Goal: Information Seeking & Learning: Learn about a topic

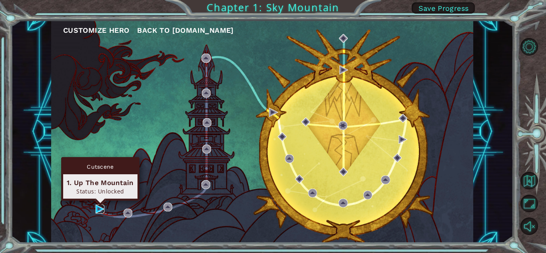
drag, startPoint x: 98, startPoint y: 207, endPoint x: 92, endPoint y: 205, distance: 6.2
click at [97, 207] on img at bounding box center [100, 209] width 9 height 9
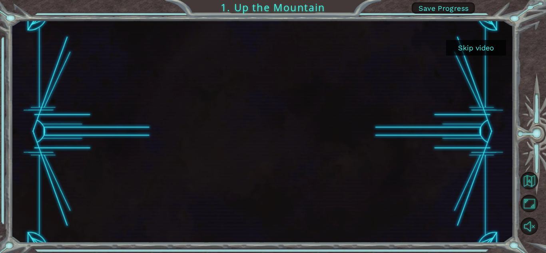
click at [469, 45] on button "Skip video" at bounding box center [476, 48] width 60 height 16
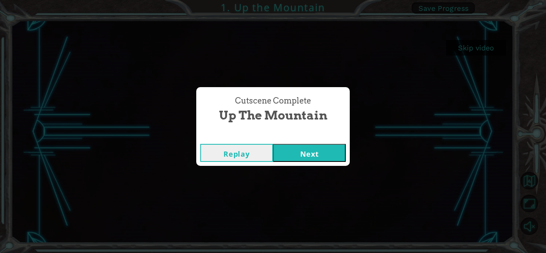
click at [321, 152] on button "Next" at bounding box center [309, 153] width 73 height 18
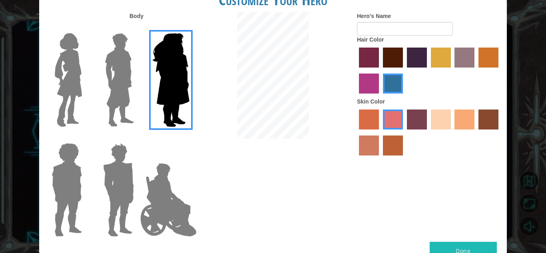
click at [126, 105] on img at bounding box center [120, 80] width 36 height 100
click at [137, 28] on input "Hero Lars" at bounding box center [137, 28] width 0 height 0
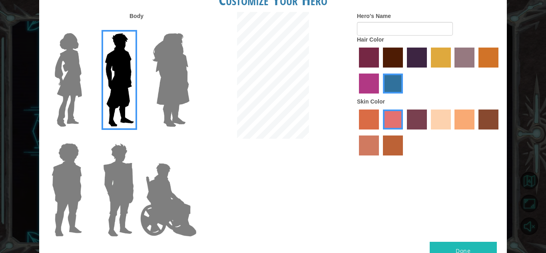
click at [71, 85] on img at bounding box center [69, 80] width 34 height 100
click at [85, 28] on input "Hero Connie" at bounding box center [85, 28] width 0 height 0
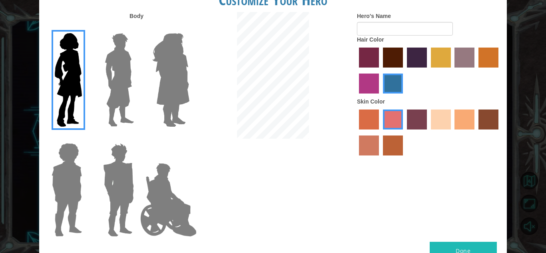
click at [443, 126] on label "sandy beach skin color" at bounding box center [441, 120] width 20 height 20
click at [428, 132] on input "sandy beach skin color" at bounding box center [428, 132] width 0 height 0
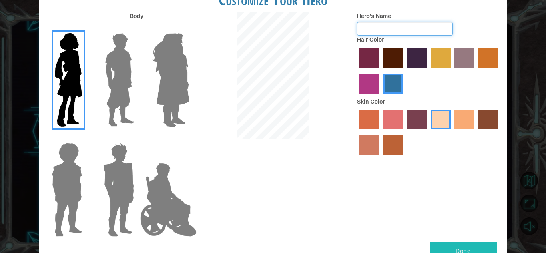
click at [382, 29] on input "Hero's Name" at bounding box center [405, 29] width 96 height 14
type input "owel"
click at [463, 248] on button "Done" at bounding box center [463, 251] width 67 height 18
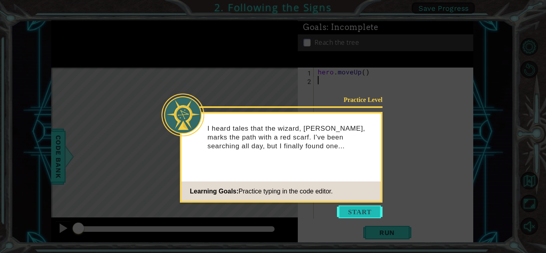
click at [369, 213] on button "Start" at bounding box center [360, 211] width 46 height 13
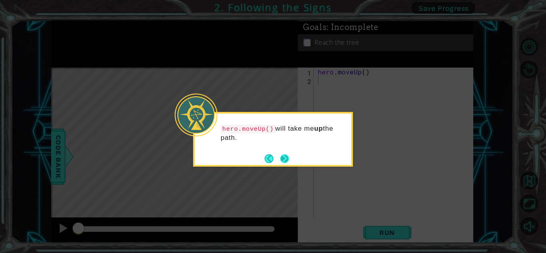
click at [284, 158] on button "Next" at bounding box center [285, 159] width 14 height 14
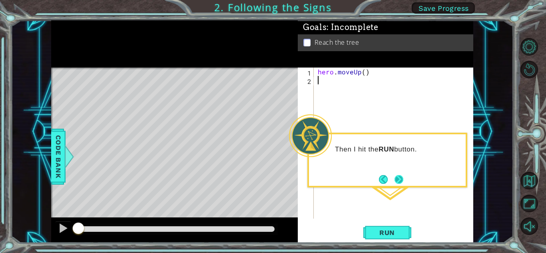
click at [398, 176] on button "Next" at bounding box center [399, 179] width 10 height 10
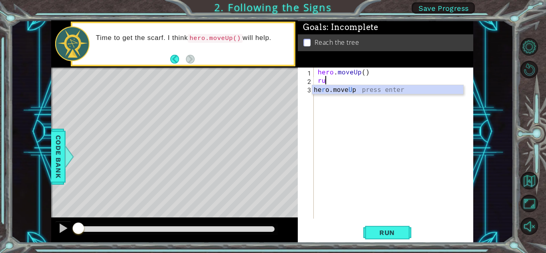
type textarea "run"
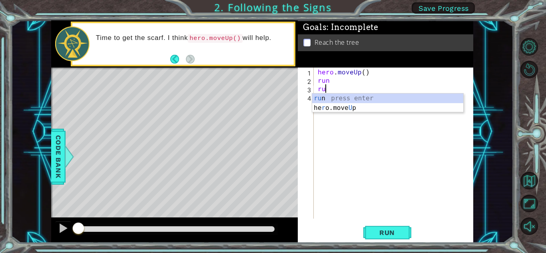
type textarea "run"
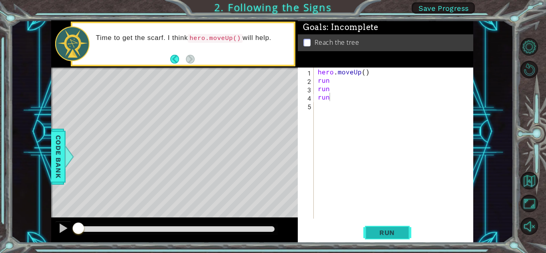
click at [395, 231] on span "Run" at bounding box center [387, 233] width 32 height 8
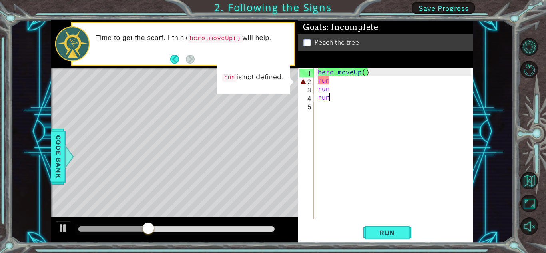
click at [385, 82] on div "hero . moveUp ( ) run run run" at bounding box center [395, 152] width 159 height 168
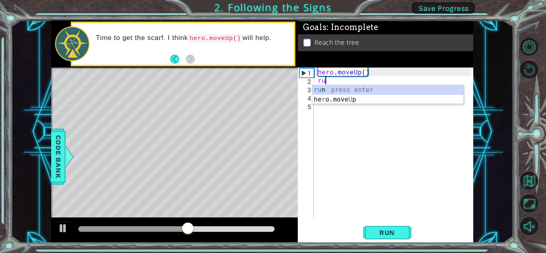
type textarea "r"
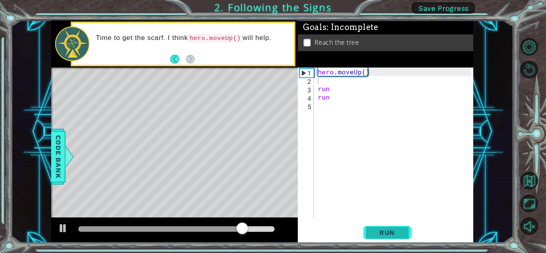
click at [389, 229] on span "Run" at bounding box center [387, 233] width 32 height 8
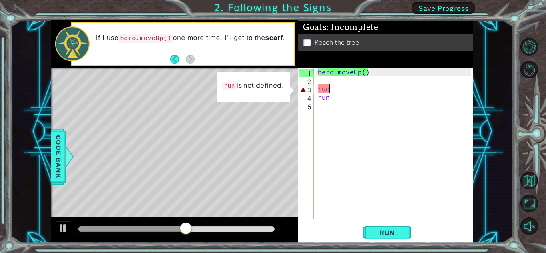
click at [342, 90] on div "hero . moveUp ( ) run run" at bounding box center [395, 152] width 159 height 168
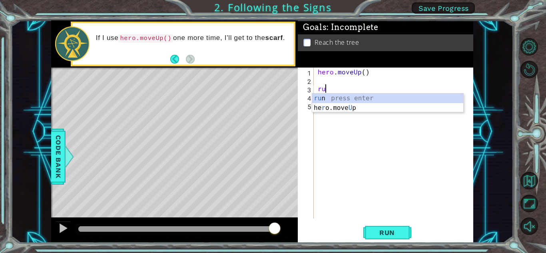
type textarea "r"
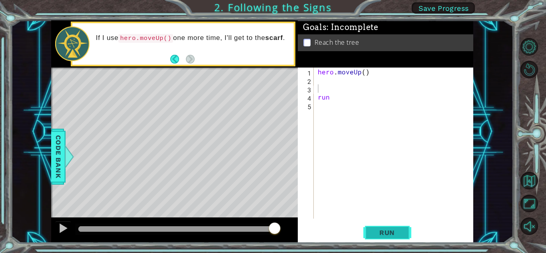
click at [375, 229] on span "Run" at bounding box center [387, 233] width 32 height 8
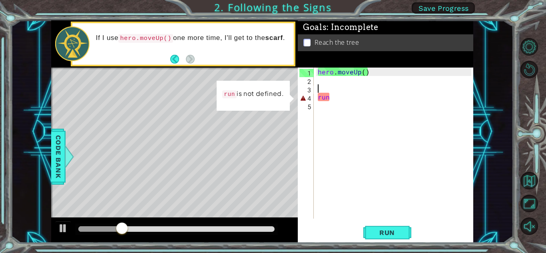
click at [370, 92] on div "hero . moveUp ( ) run" at bounding box center [395, 152] width 159 height 168
click at [357, 101] on div "hero . moveUp ( ) run" at bounding box center [395, 152] width 159 height 168
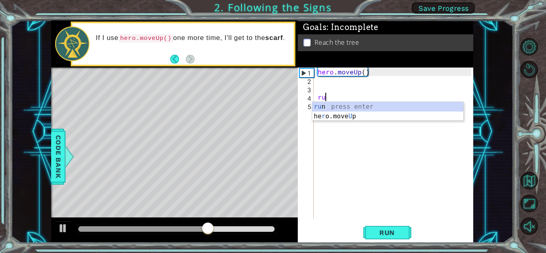
type textarea "r"
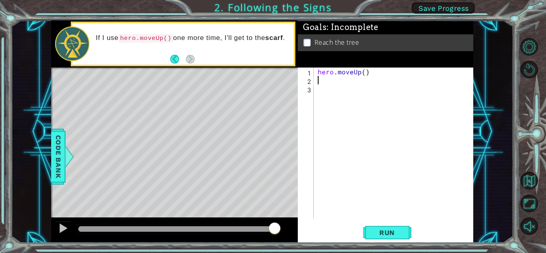
type textarea "h"
click at [385, 233] on span "Run" at bounding box center [387, 233] width 32 height 8
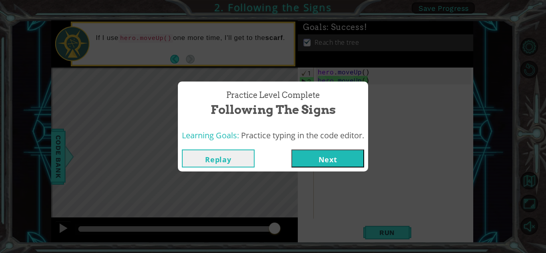
click at [338, 154] on button "Next" at bounding box center [327, 159] width 73 height 18
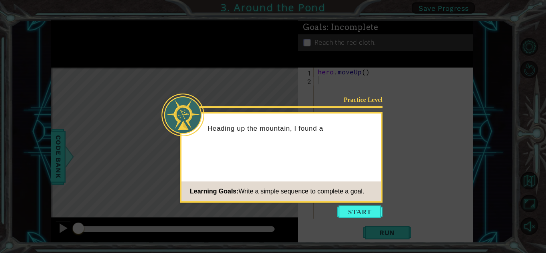
click at [359, 211] on button "Start" at bounding box center [360, 211] width 46 height 13
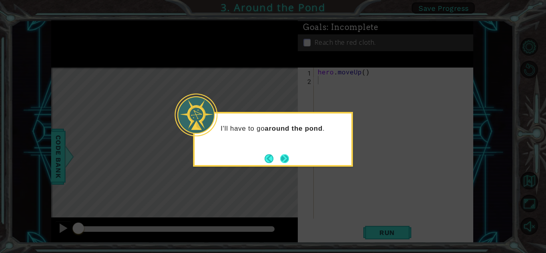
click at [289, 162] on button "Next" at bounding box center [284, 158] width 11 height 11
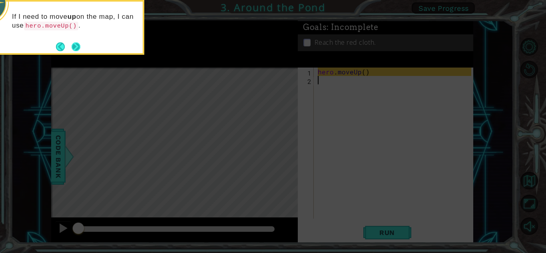
click at [76, 48] on button "Next" at bounding box center [75, 46] width 15 height 15
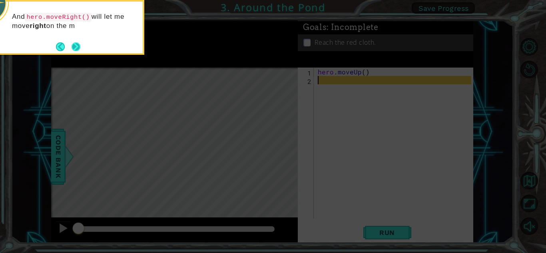
click at [77, 45] on button "Next" at bounding box center [76, 46] width 9 height 9
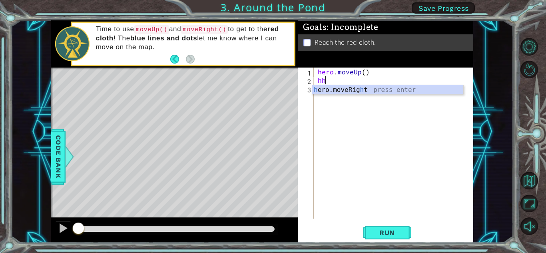
type textarea "h"
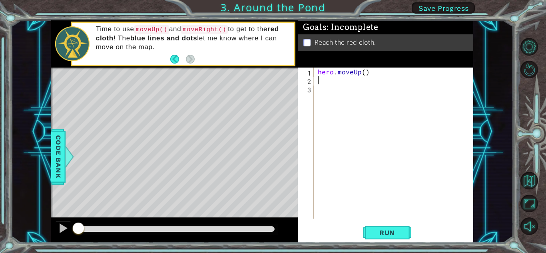
type textarea "h"
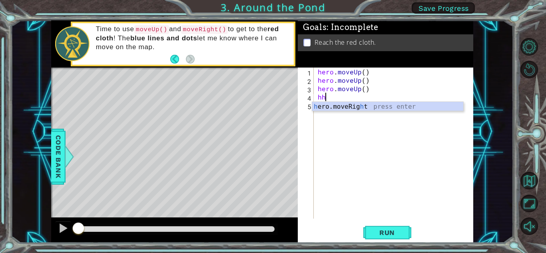
type textarea "h"
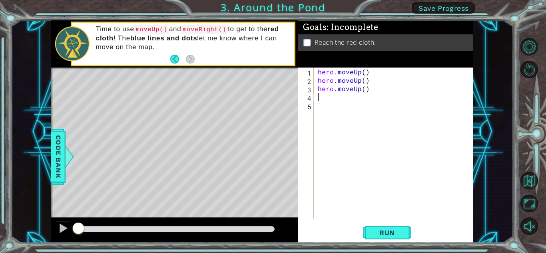
type textarea "h"
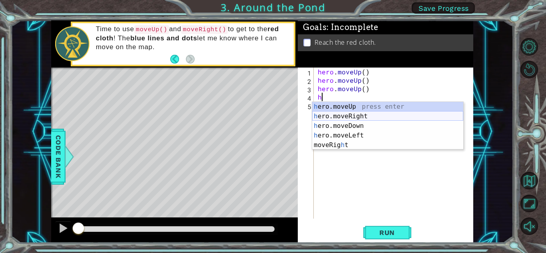
click at [328, 115] on div "h ero.moveUp press enter h ero.moveRight press enter h ero.moveDown press enter…" at bounding box center [387, 135] width 151 height 67
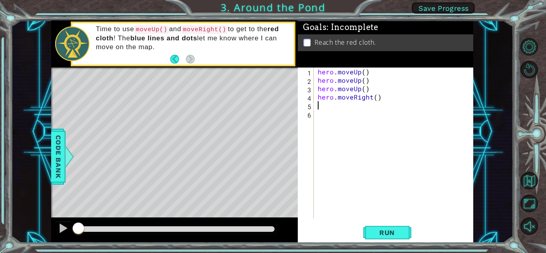
type textarea "h"
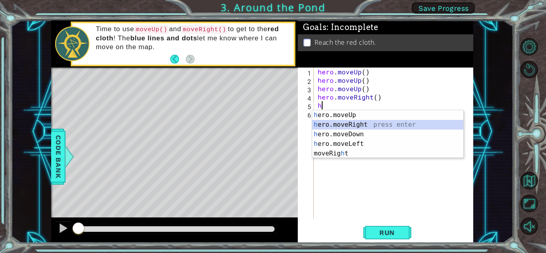
click at [329, 126] on div "h ero.moveUp press enter h ero.moveRight press enter h ero.moveDown press enter…" at bounding box center [387, 143] width 151 height 67
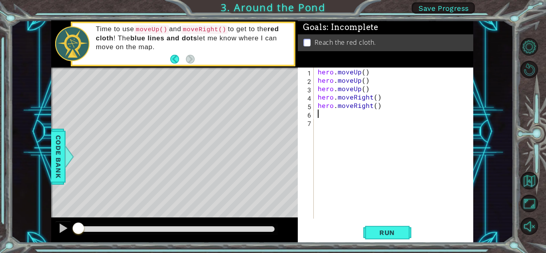
type textarea "h"
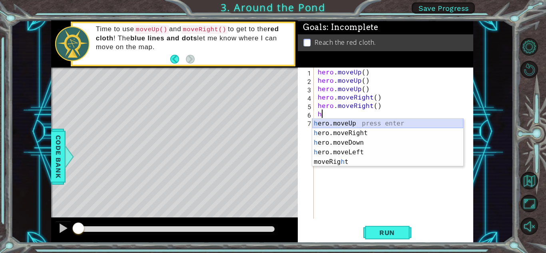
click at [353, 124] on div "h ero.moveUp press enter h ero.moveRight press enter h ero.moveDown press enter…" at bounding box center [387, 152] width 151 height 67
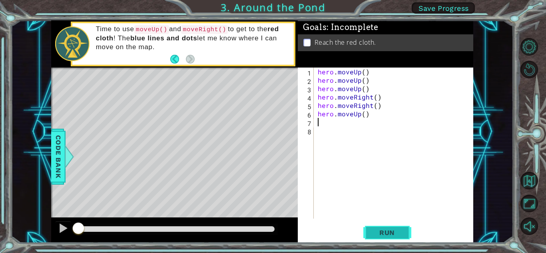
click at [373, 229] on span "Run" at bounding box center [387, 233] width 32 height 8
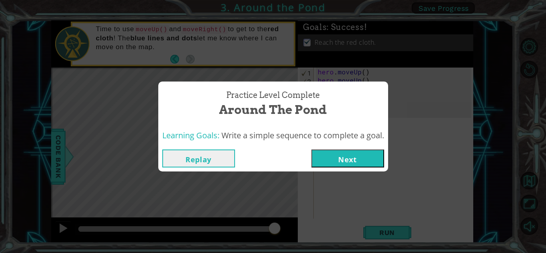
click at [345, 153] on button "Next" at bounding box center [347, 159] width 73 height 18
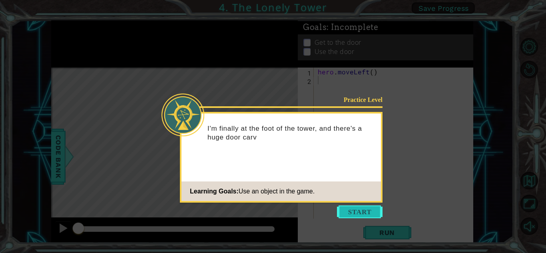
click at [367, 211] on button "Start" at bounding box center [360, 211] width 46 height 13
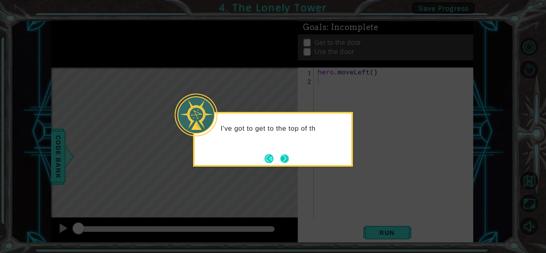
click at [287, 163] on button "Next" at bounding box center [284, 159] width 10 height 10
click at [283, 157] on button "Next" at bounding box center [285, 159] width 14 height 14
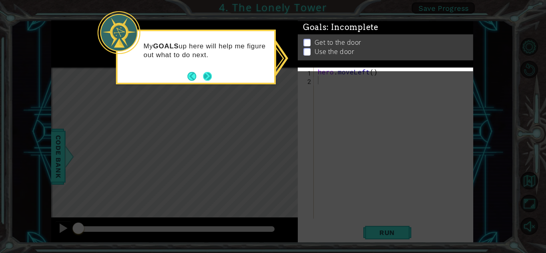
click at [210, 77] on button "Next" at bounding box center [207, 76] width 15 height 15
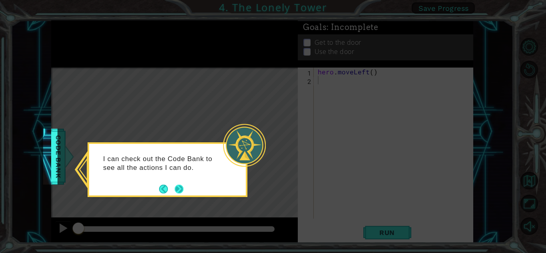
click at [180, 188] on button "Next" at bounding box center [179, 189] width 9 height 9
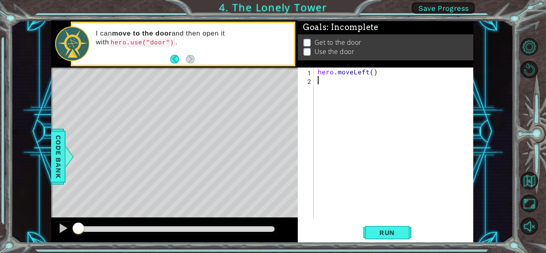
type textarea "h"
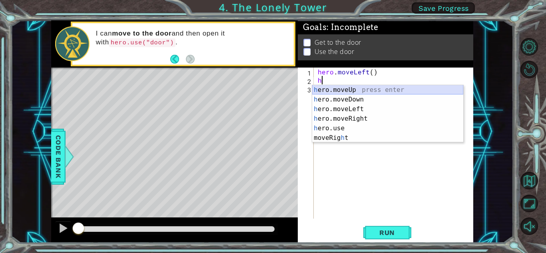
click at [348, 86] on div "h ero.moveUp press enter h ero.moveDown press enter h ero.moveLeft press enter …" at bounding box center [387, 123] width 151 height 77
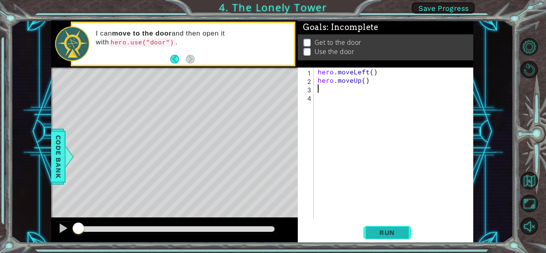
click at [380, 234] on span "Run" at bounding box center [387, 233] width 32 height 8
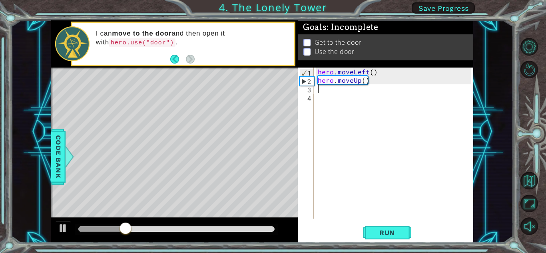
click at [325, 91] on div "hero . moveLeft ( ) hero . moveUp ( )" at bounding box center [395, 152] width 159 height 168
type textarea "h"
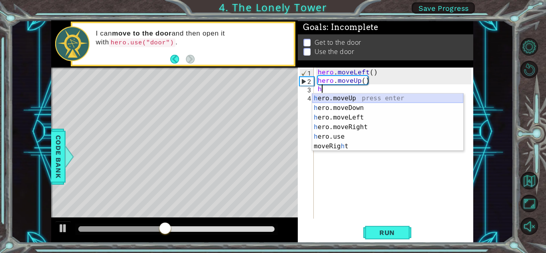
click at [325, 95] on div "h ero.moveUp press enter h ero.moveDown press enter h ero.moveLeft press enter …" at bounding box center [387, 132] width 151 height 77
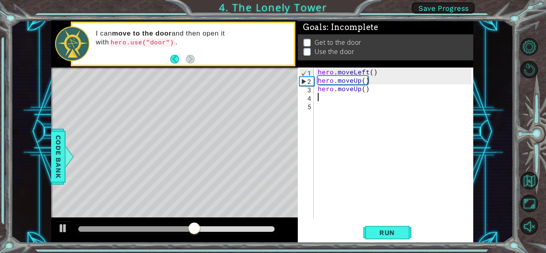
type textarea "h"
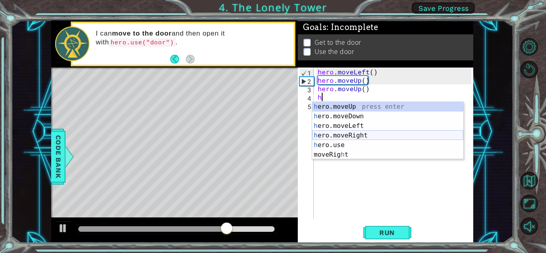
click at [348, 135] on div "h ero.moveUp press enter h ero.moveDown press enter h ero.moveLeft press enter …" at bounding box center [387, 140] width 151 height 77
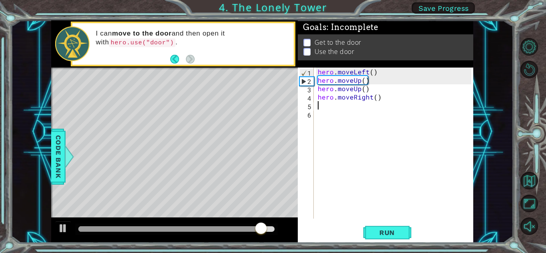
type textarea "h"
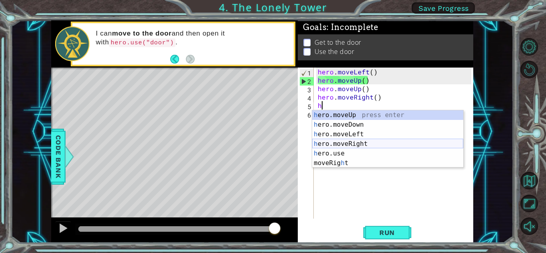
click at [346, 142] on div "h ero.moveUp press enter h ero.moveDown press enter h ero.moveLeft press enter …" at bounding box center [387, 148] width 151 height 77
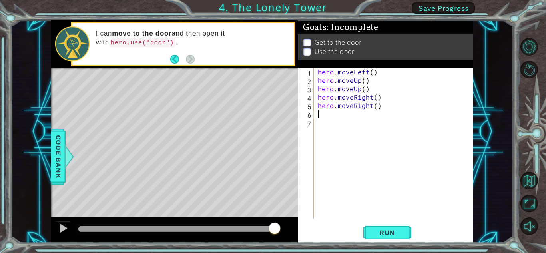
type textarea "h"
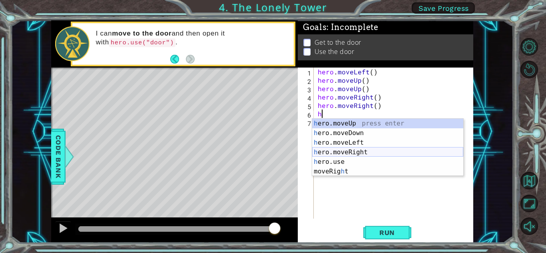
click at [351, 150] on div "h ero.moveUp press enter h ero.moveDown press enter h ero.moveLeft press enter …" at bounding box center [387, 157] width 151 height 77
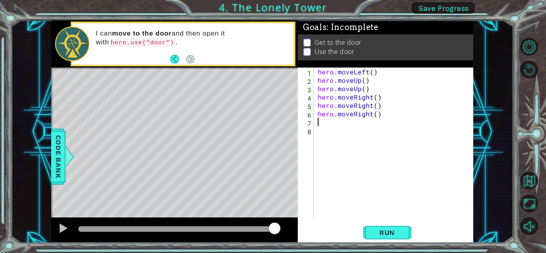
type textarea "h"
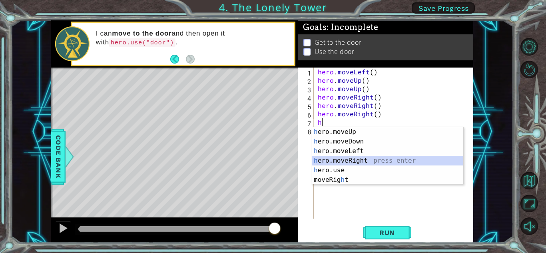
click at [367, 159] on div "h ero.moveUp press enter h ero.moveDown press enter h ero.moveLeft press enter …" at bounding box center [387, 165] width 151 height 77
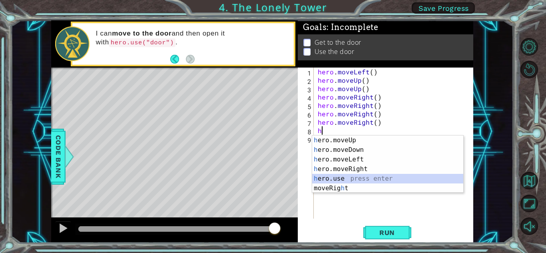
click at [357, 176] on div "h ero.moveUp press enter h ero.moveDown press enter h ero.moveLeft press enter …" at bounding box center [387, 174] width 151 height 77
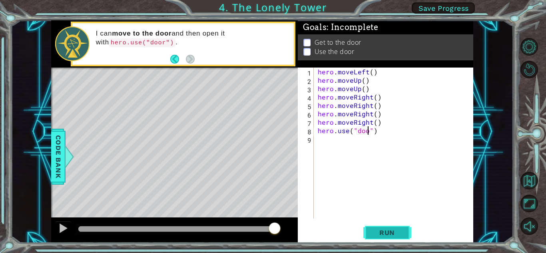
scroll to position [0, 3]
click at [388, 233] on span "Run" at bounding box center [387, 233] width 32 height 8
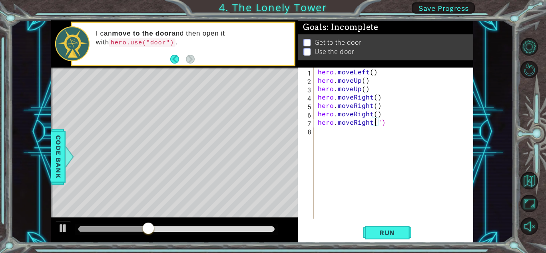
scroll to position [0, 0]
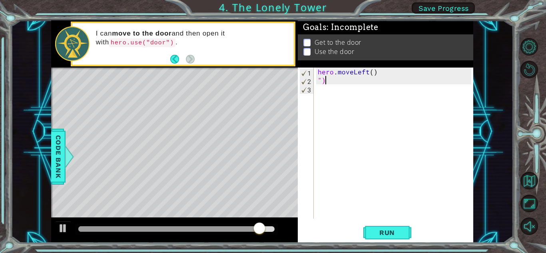
click at [326, 78] on div "hero . moveLeft ( ) ")" at bounding box center [395, 152] width 159 height 168
type textarea """
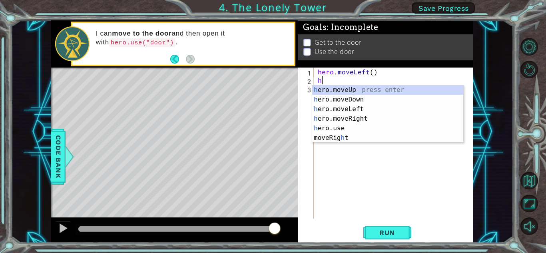
type textarea "h"
click at [360, 109] on div "h ero.moveUp press enter h ero.moveDown press enter h ero.moveLeft press enter …" at bounding box center [387, 123] width 151 height 77
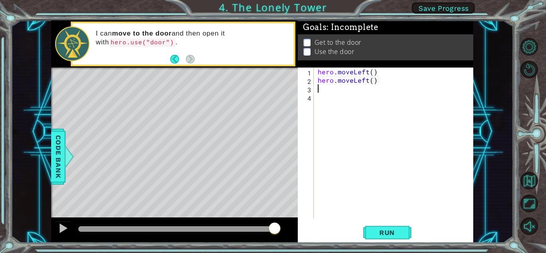
type textarea "h"
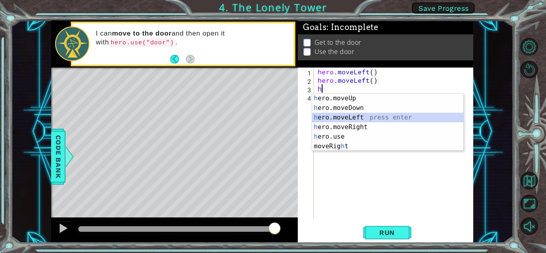
click at [352, 116] on div "h ero.moveUp press enter h ero.moveDown press enter h ero.moveLeft press enter …" at bounding box center [387, 132] width 151 height 77
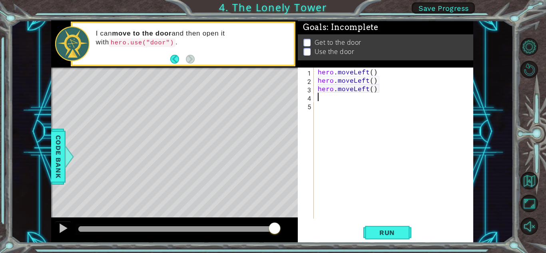
type textarea "h"
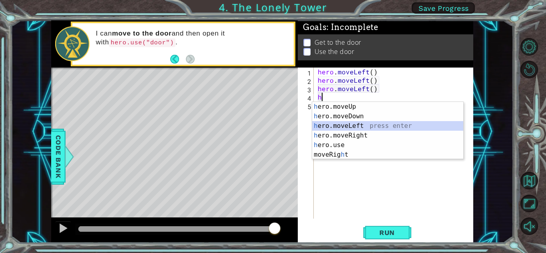
click at [356, 126] on div "h ero.moveUp press enter h ero.moveDown press enter h ero.moveLeft press enter …" at bounding box center [387, 140] width 151 height 77
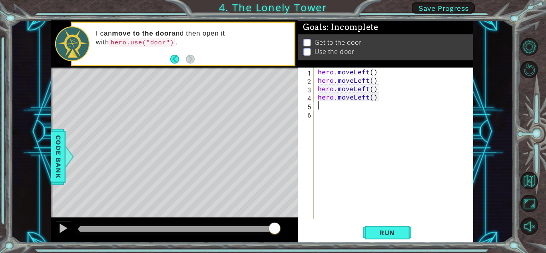
type textarea "h"
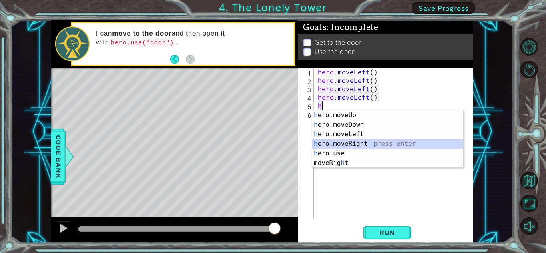
click at [361, 142] on div "h ero.moveUp press enter h ero.moveDown press enter h ero.moveLeft press enter …" at bounding box center [387, 148] width 151 height 77
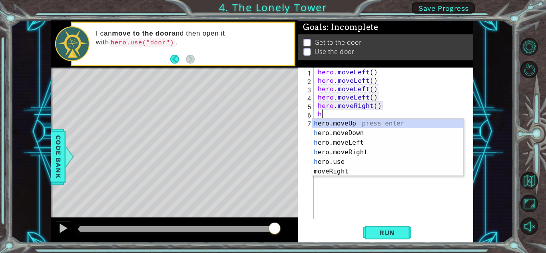
type textarea "h"
click at [351, 142] on div "h ero.moveUp press enter h ero.moveDown press enter h ero.moveLeft press enter …" at bounding box center [387, 157] width 151 height 77
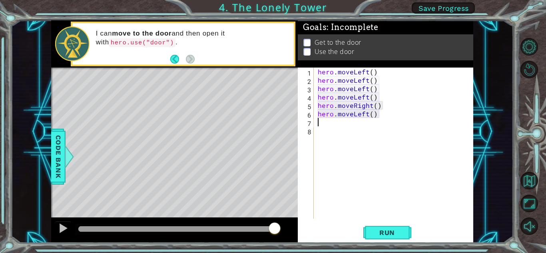
type textarea "h"
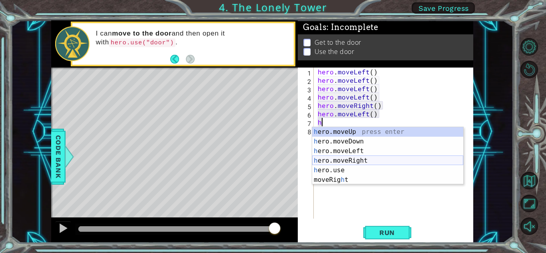
click at [341, 160] on div "h ero.moveUp press enter h ero.moveDown press enter h ero.moveLeft press enter …" at bounding box center [387, 165] width 151 height 77
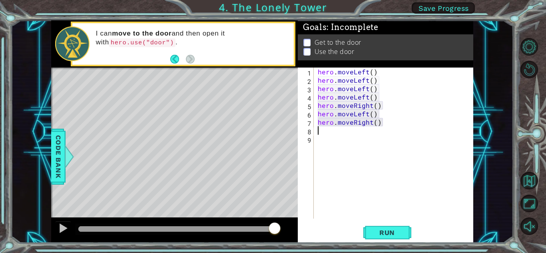
type textarea "h"
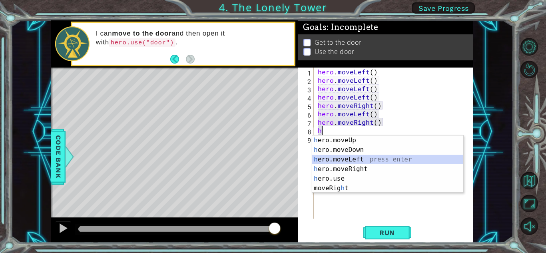
click at [356, 158] on div "h ero.moveUp press enter h ero.moveDown press enter h ero.moveLeft press enter …" at bounding box center [387, 174] width 151 height 77
